Goal: Transaction & Acquisition: Book appointment/travel/reservation

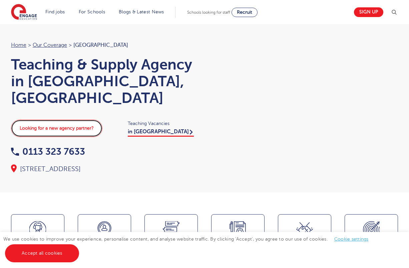
click at [88, 119] on link "Looking for a new agency partner?" at bounding box center [56, 127] width 91 height 17
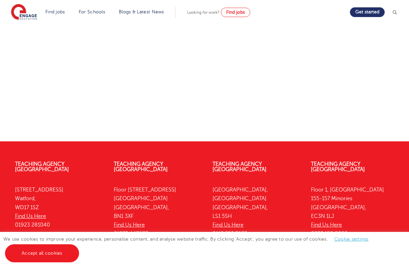
scroll to position [341, 0]
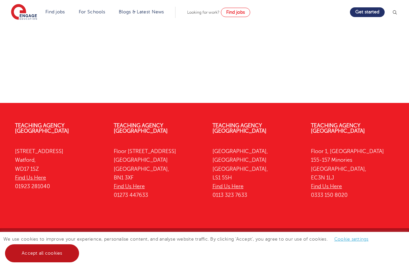
click at [43, 255] on link "Accept all cookies" at bounding box center [42, 253] width 74 height 18
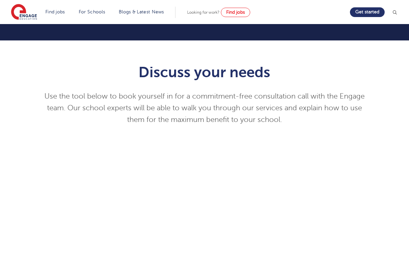
scroll to position [0, 0]
